Goal: Task Accomplishment & Management: Complete application form

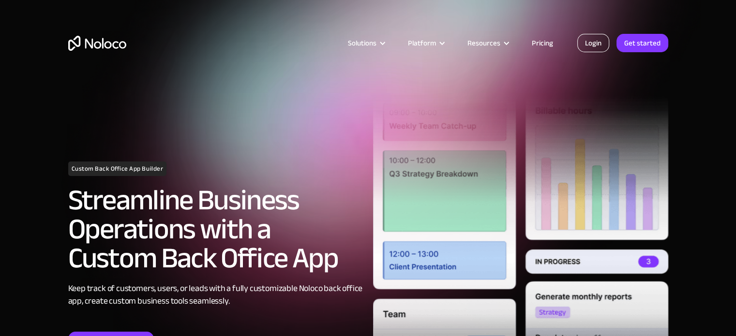
click at [594, 43] on link "Login" at bounding box center [593, 43] width 32 height 18
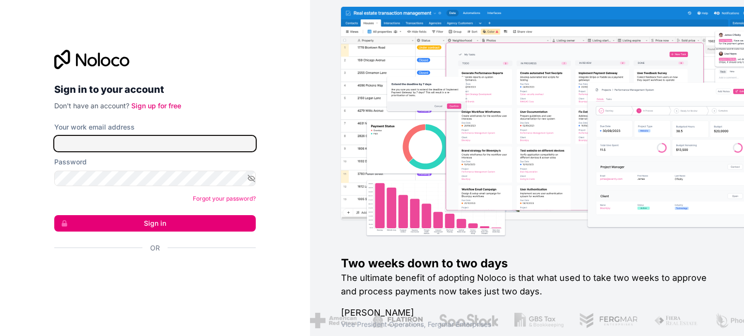
click at [97, 148] on input "Your work email address" at bounding box center [154, 143] width 201 height 15
type input "[PERSON_NAME][EMAIL_ADDRESS][PERSON_NAME][DOMAIN_NAME]"
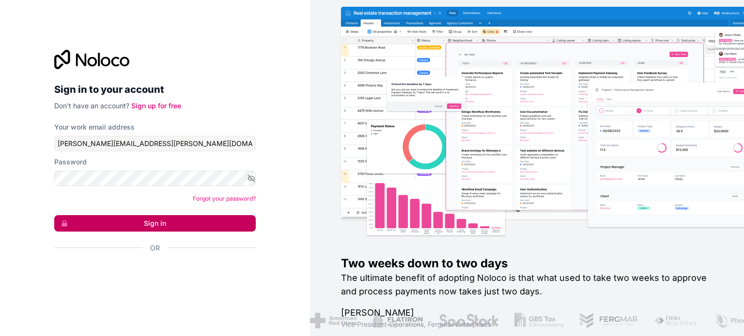
click at [184, 228] on button "Sign in" at bounding box center [154, 223] width 201 height 16
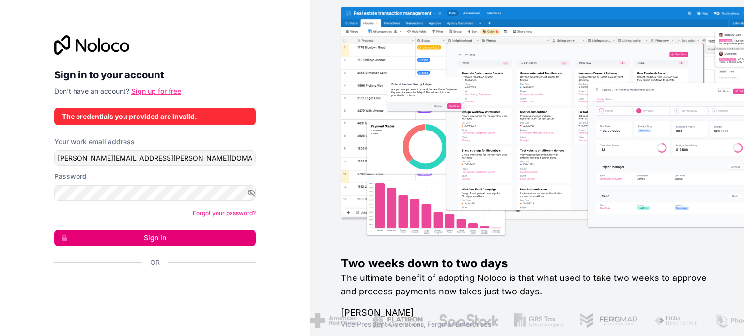
click at [159, 89] on link "Sign up for free" at bounding box center [156, 91] width 50 height 8
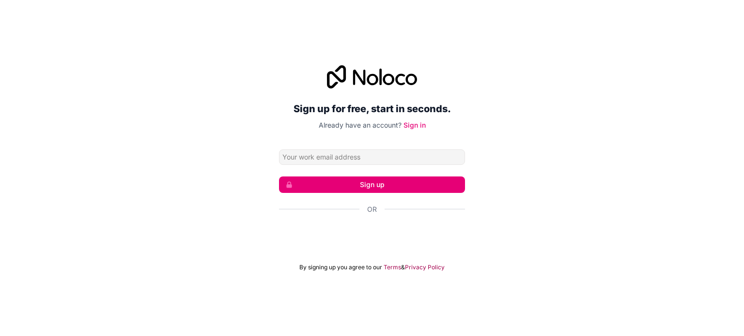
click at [368, 152] on input "Email address" at bounding box center [372, 157] width 186 height 15
type input "[PERSON_NAME][EMAIL_ADDRESS][PERSON_NAME][DOMAIN_NAME]"
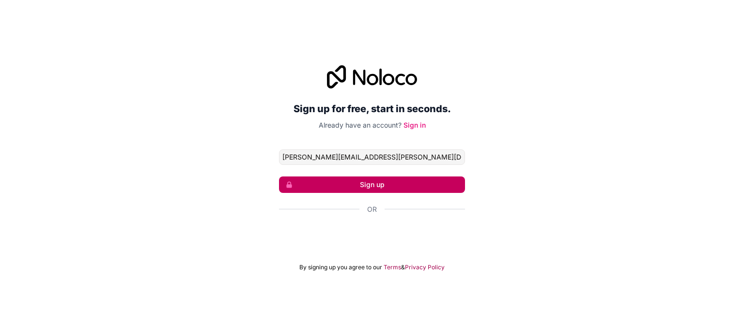
click at [375, 189] on button "Sign up" at bounding box center [372, 185] width 186 height 16
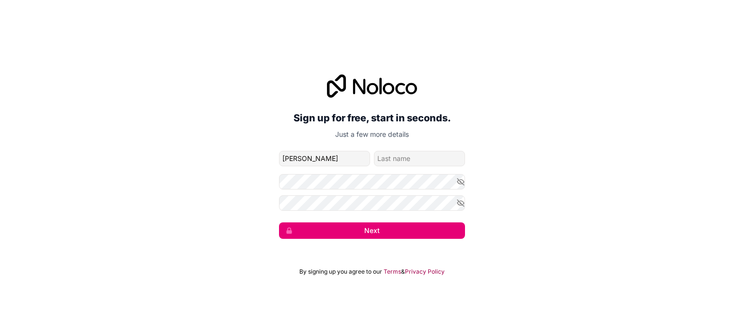
type input "[PERSON_NAME]"
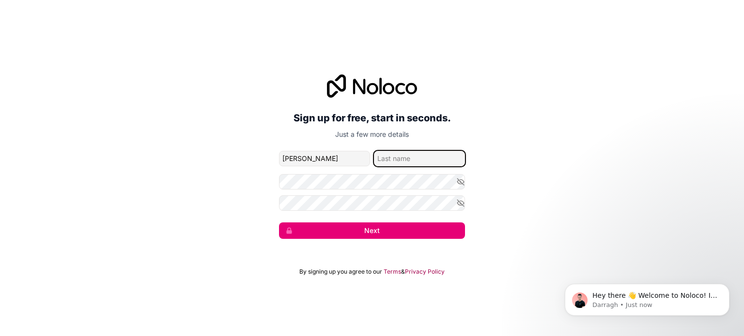
click at [410, 152] on input "family-name" at bounding box center [419, 158] width 91 height 15
type input "A"
type input "[PERSON_NAME]"
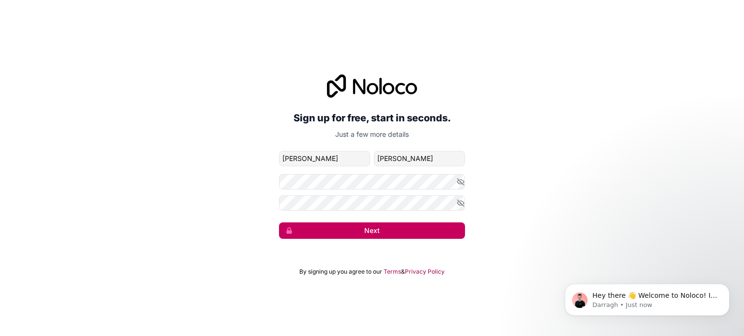
click at [376, 227] on button "Next" at bounding box center [372, 231] width 186 height 16
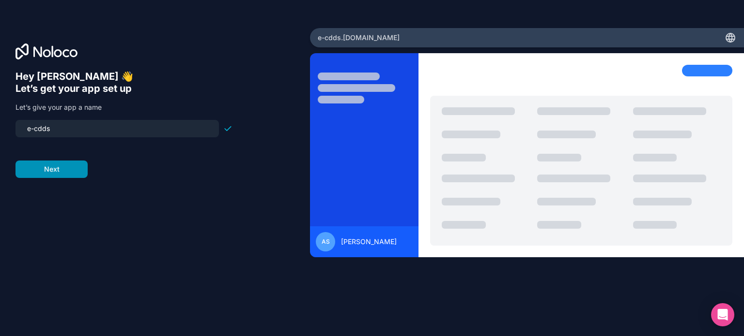
click at [59, 165] on button "Next" at bounding box center [51, 169] width 72 height 17
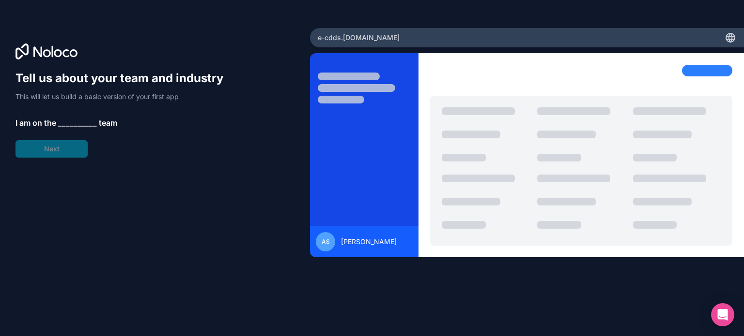
click at [68, 121] on span "__________" at bounding box center [77, 123] width 39 height 12
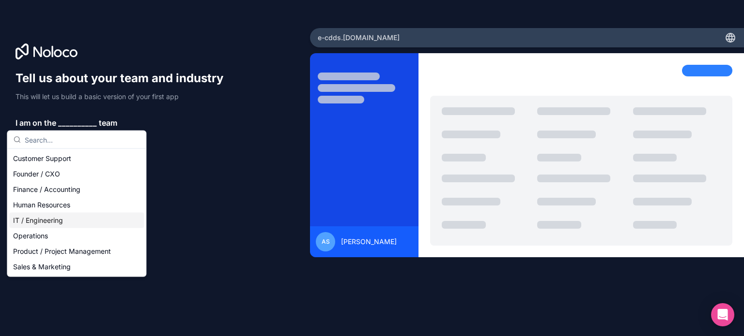
click at [49, 223] on div "IT / Engineering" at bounding box center [76, 220] width 135 height 15
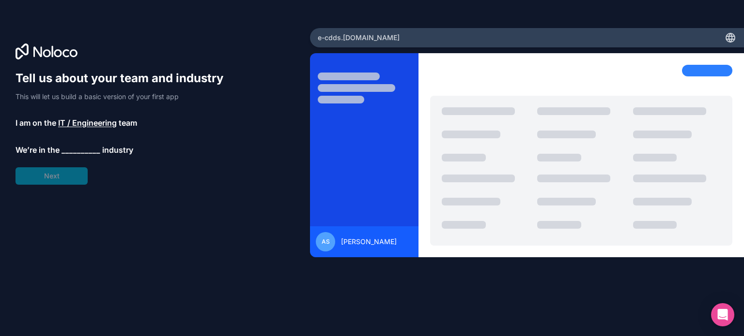
click at [80, 150] on span "__________" at bounding box center [80, 150] width 39 height 12
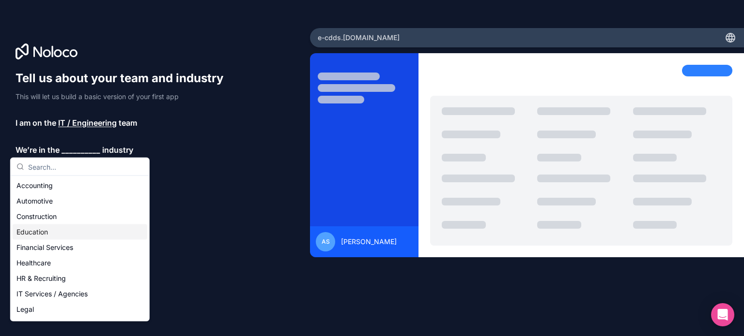
click at [69, 233] on div "Education" at bounding box center [80, 232] width 135 height 15
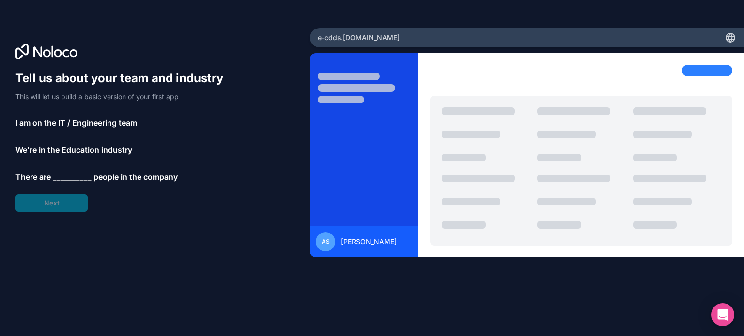
click at [68, 177] on span "__________" at bounding box center [72, 177] width 39 height 12
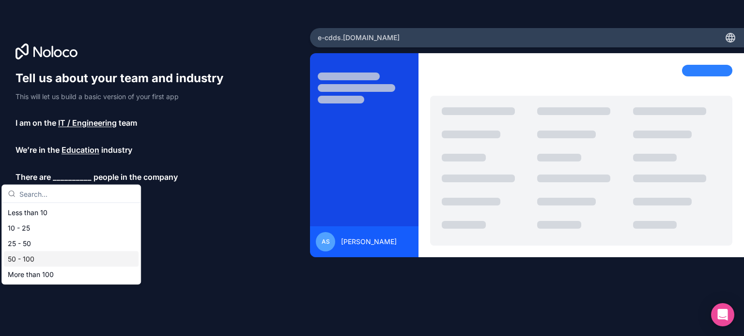
click at [35, 256] on div "50 - 100" at bounding box center [71, 259] width 135 height 15
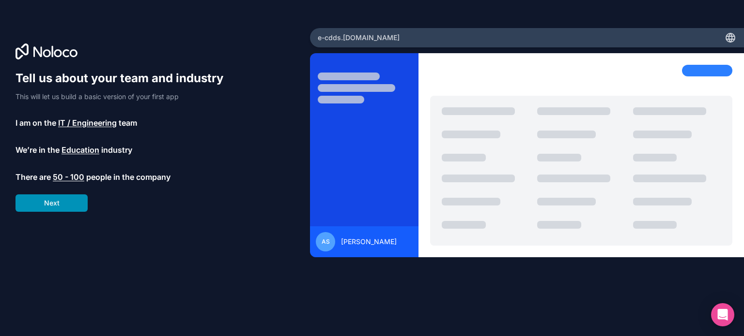
click at [53, 207] on button "Next" at bounding box center [51, 203] width 72 height 17
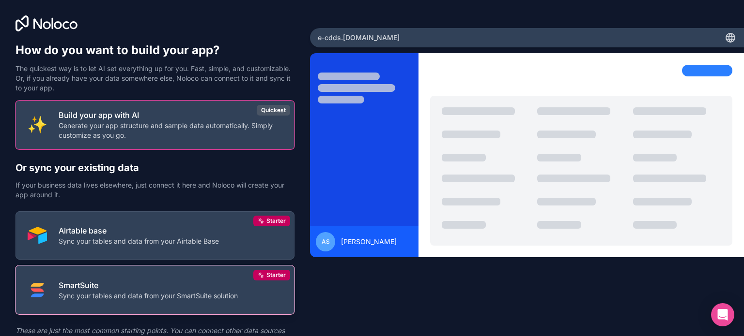
click at [132, 297] on p "Sync your tables and data from your SmartSuite solution" at bounding box center [148, 296] width 179 height 10
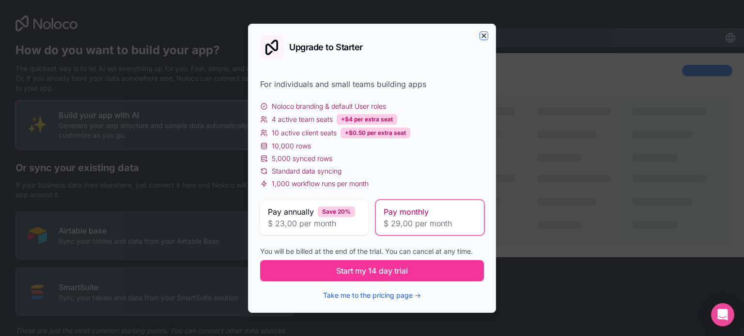
click at [484, 37] on icon "button" at bounding box center [484, 36] width 8 height 8
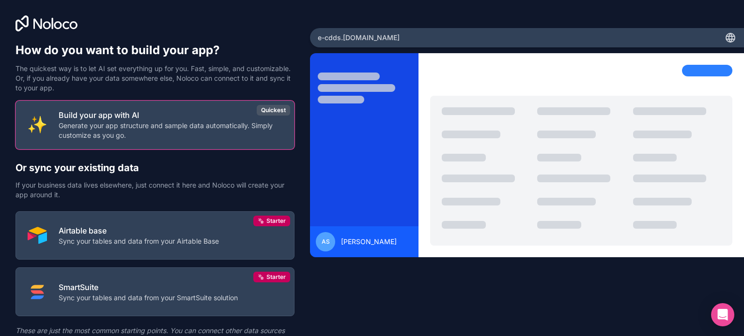
scroll to position [45, 0]
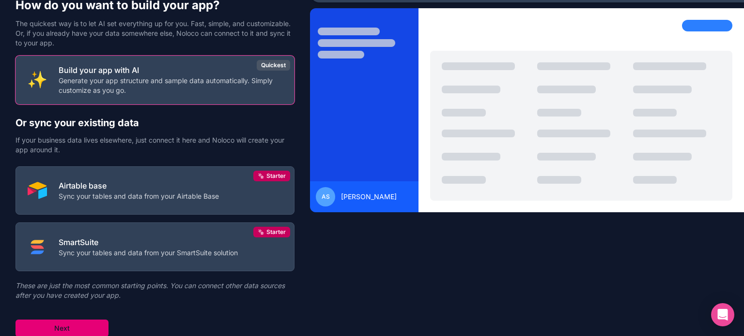
click at [42, 330] on button "Next" at bounding box center [61, 328] width 93 height 17
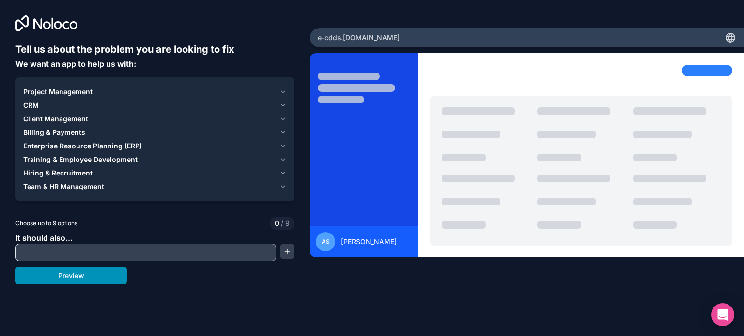
click at [69, 279] on button "Preview" at bounding box center [70, 275] width 111 height 17
click at [93, 192] on button "Team & HR Management" at bounding box center [154, 187] width 263 height 14
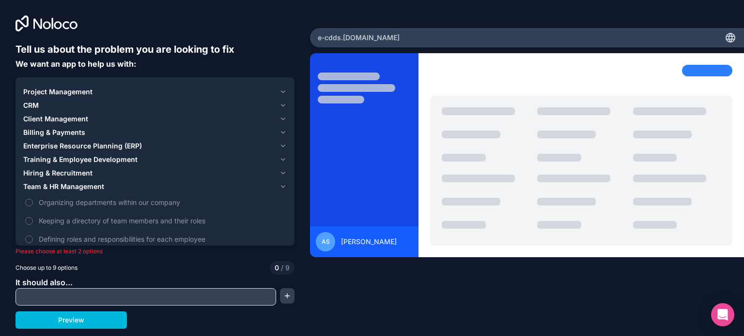
click at [102, 193] on button "Team & HR Management" at bounding box center [154, 187] width 263 height 14
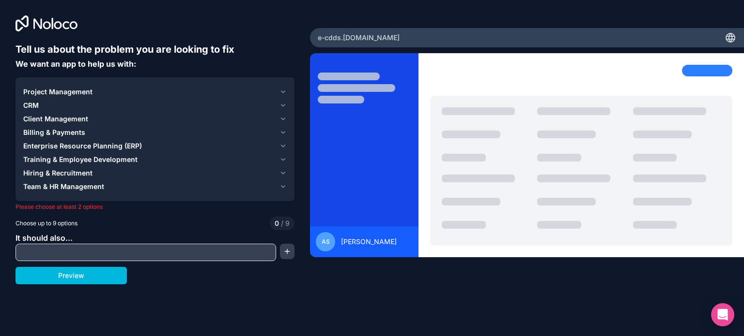
click at [91, 189] on span "Team & HR Management" at bounding box center [63, 187] width 81 height 10
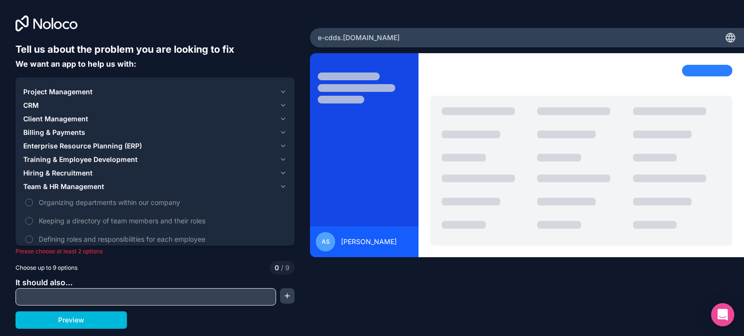
click at [76, 218] on span "Keeping a directory of team members and their roles" at bounding box center [162, 221] width 246 height 10
click at [33, 218] on button "Keeping a directory of team members and their roles" at bounding box center [29, 221] width 8 height 8
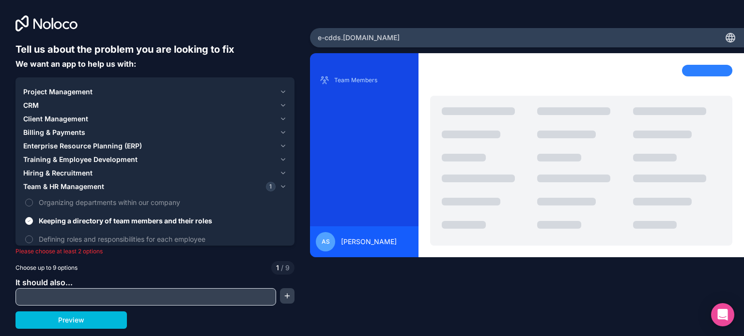
click at [80, 206] on span "Organizing departments within our company" at bounding box center [162, 202] width 246 height 10
click at [33, 206] on button "Organizing departments within our company" at bounding box center [29, 203] width 8 height 8
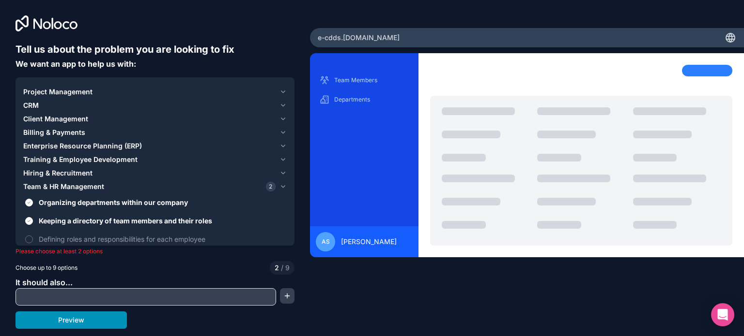
click at [58, 319] on button "Preview" at bounding box center [70, 320] width 111 height 17
